Goal: Check status: Check status

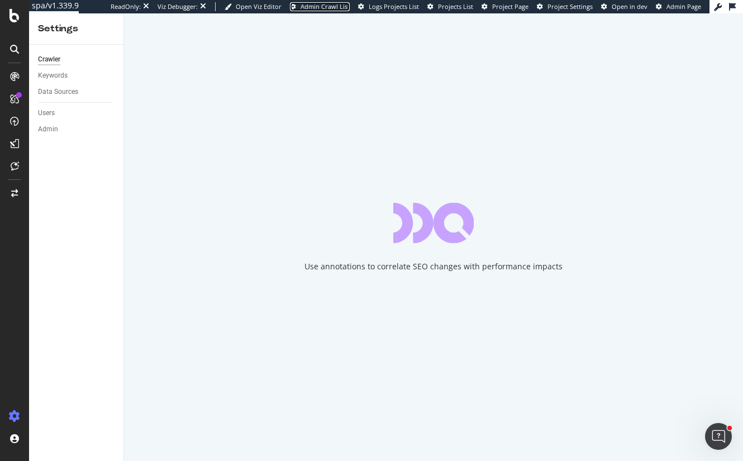
click at [330, 6] on span "Admin Crawl List" at bounding box center [325, 6] width 49 height 8
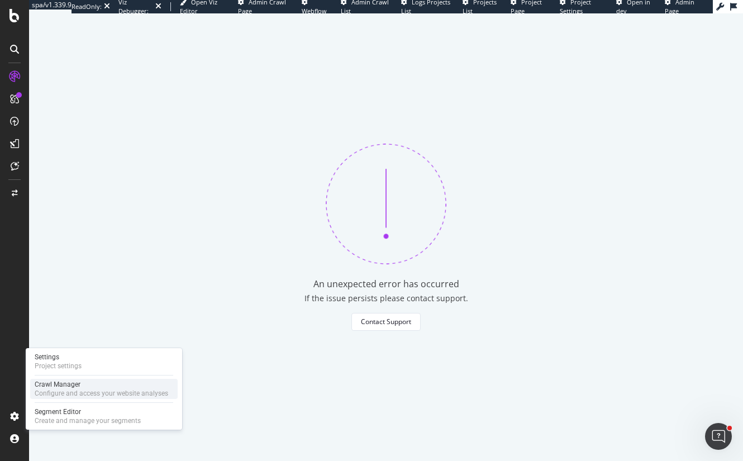
click at [70, 388] on div "Crawl Manager" at bounding box center [102, 384] width 134 height 9
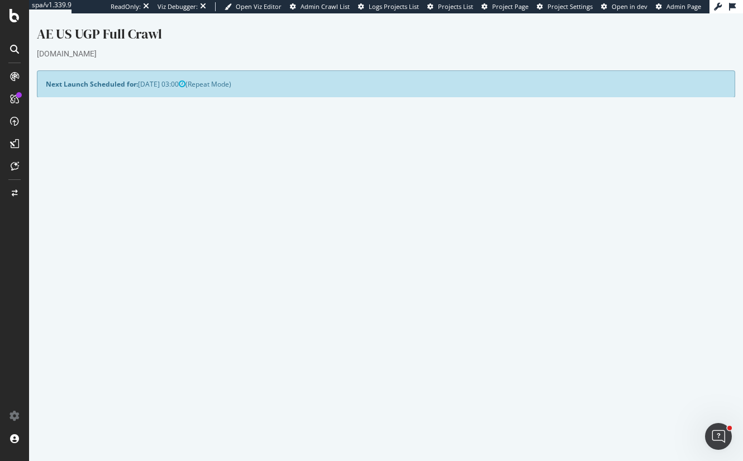
click at [550, 351] on link "Watch Live Stats" at bounding box center [564, 344] width 76 height 18
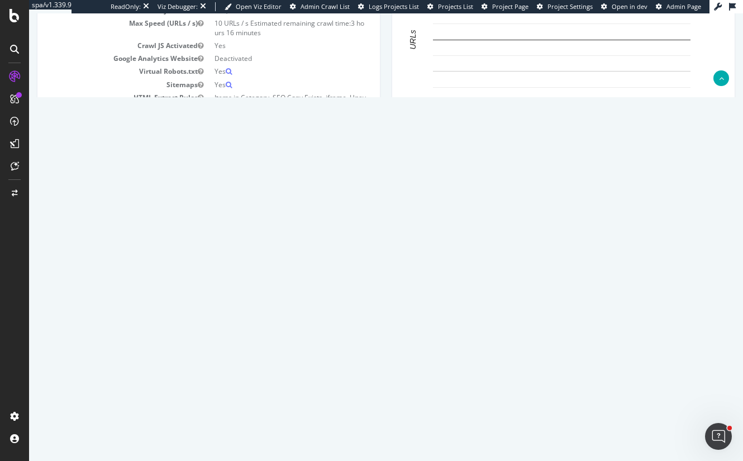
scroll to position [223, 0]
